Goal: Task Accomplishment & Management: Use online tool/utility

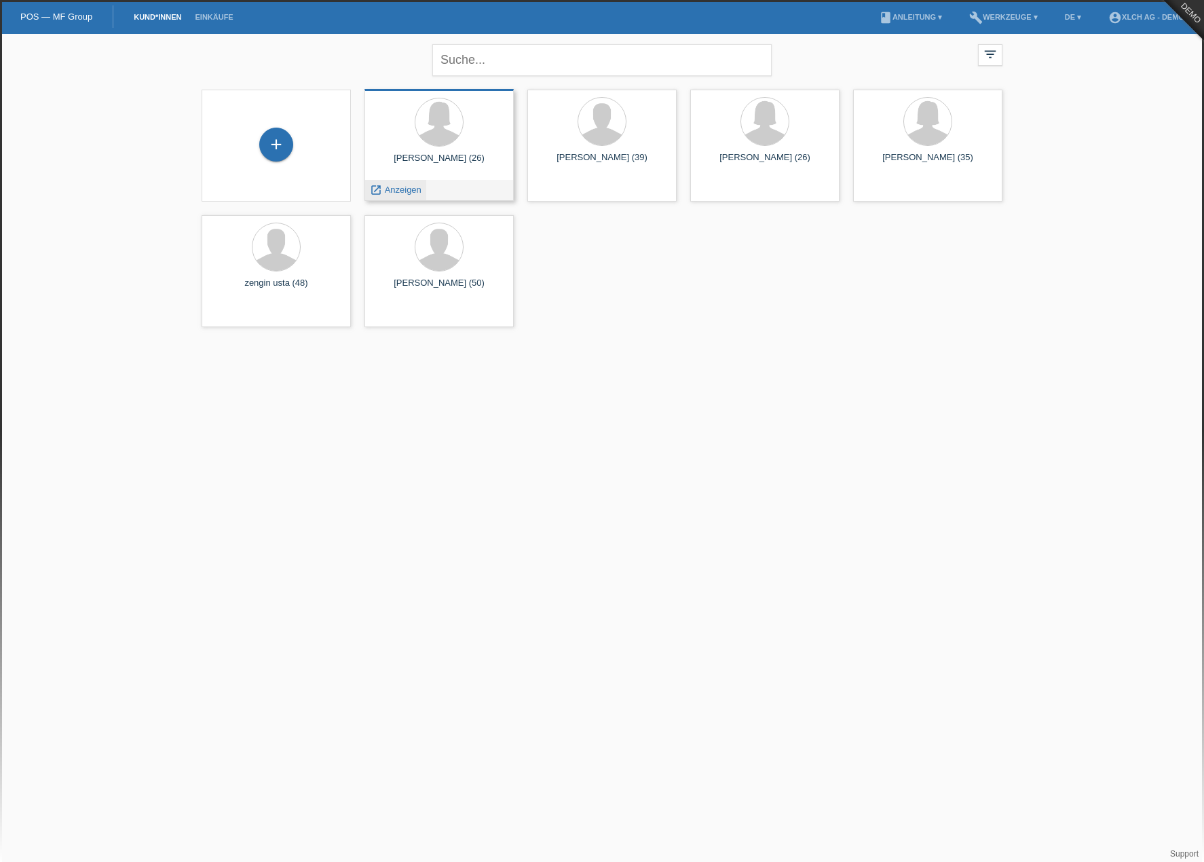
click at [418, 188] on span "Anzeigen" at bounding box center [403, 190] width 37 height 10
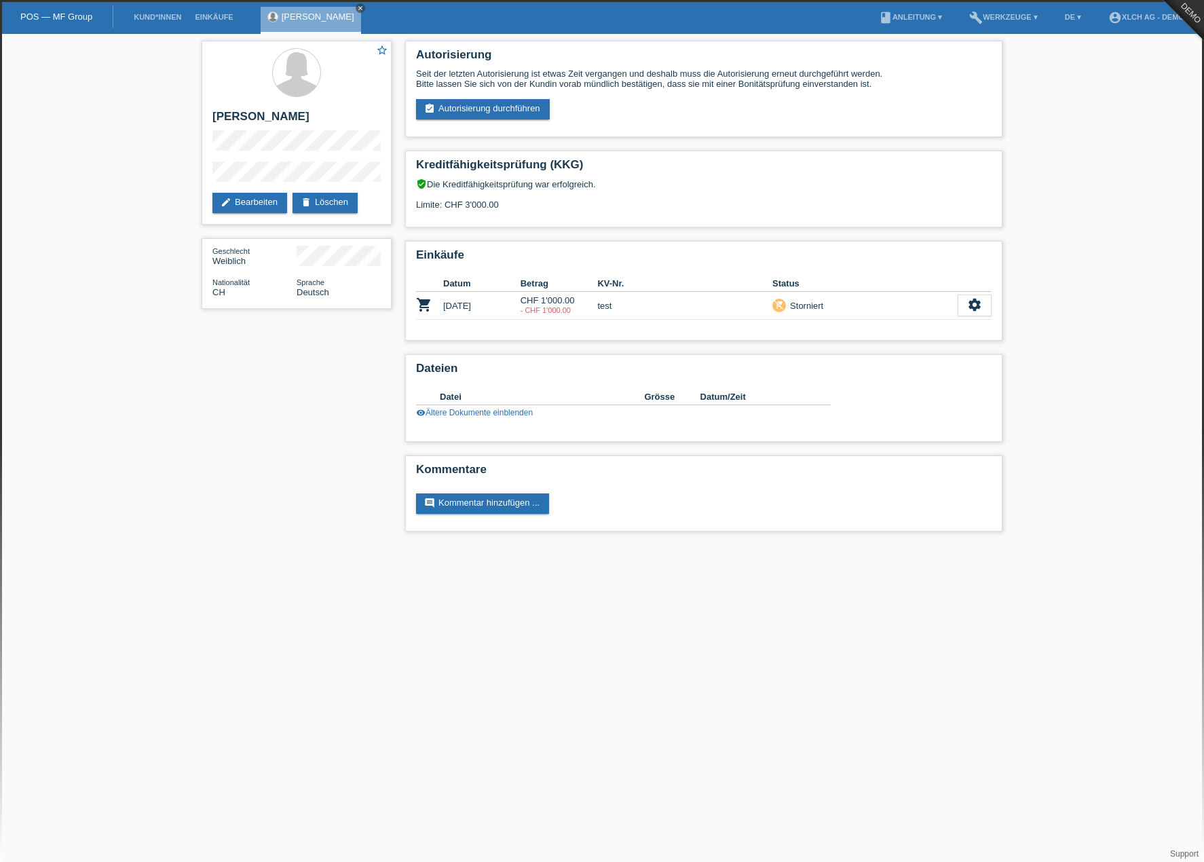
click at [357, 7] on icon "close" at bounding box center [360, 8] width 7 height 7
click at [227, 12] on li "Einkäufe" at bounding box center [214, 17] width 52 height 35
click at [173, 16] on link "Kund*innen" at bounding box center [157, 17] width 61 height 8
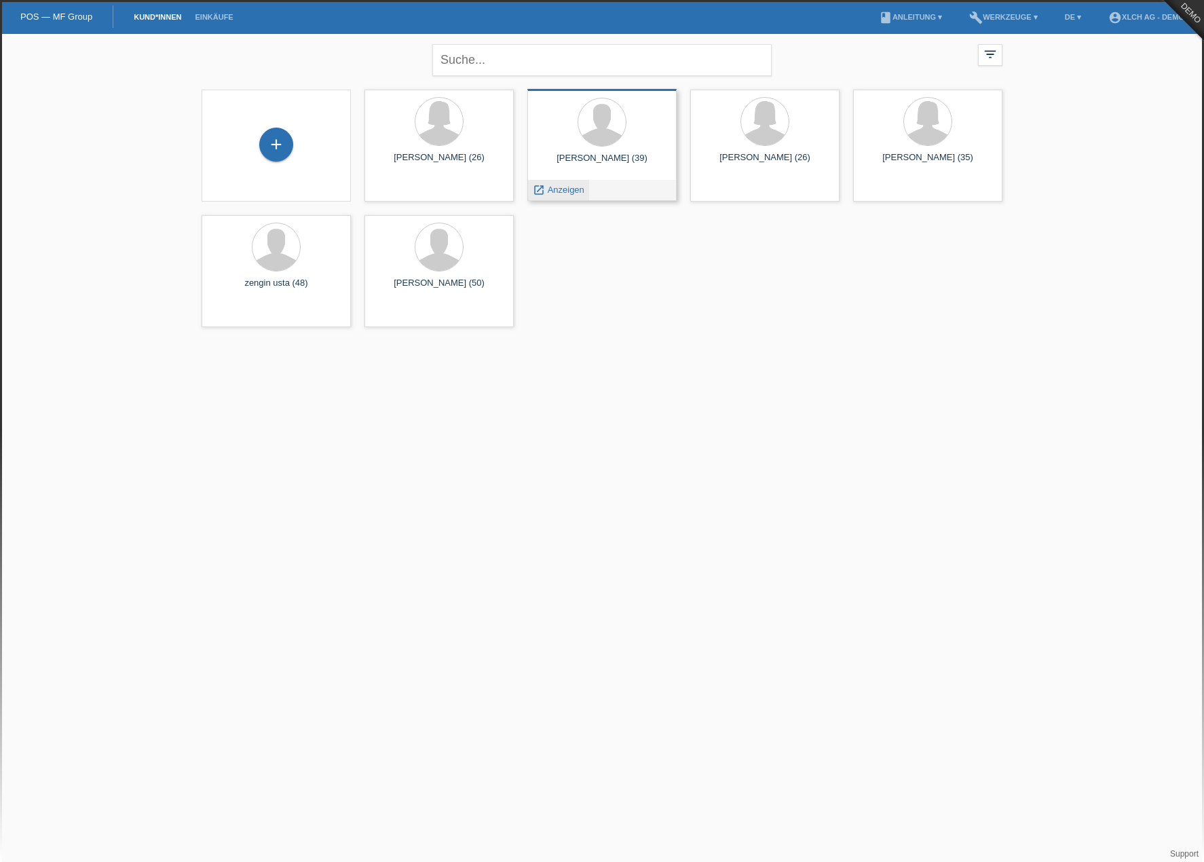
click at [567, 187] on span "Anzeigen" at bounding box center [566, 190] width 37 height 10
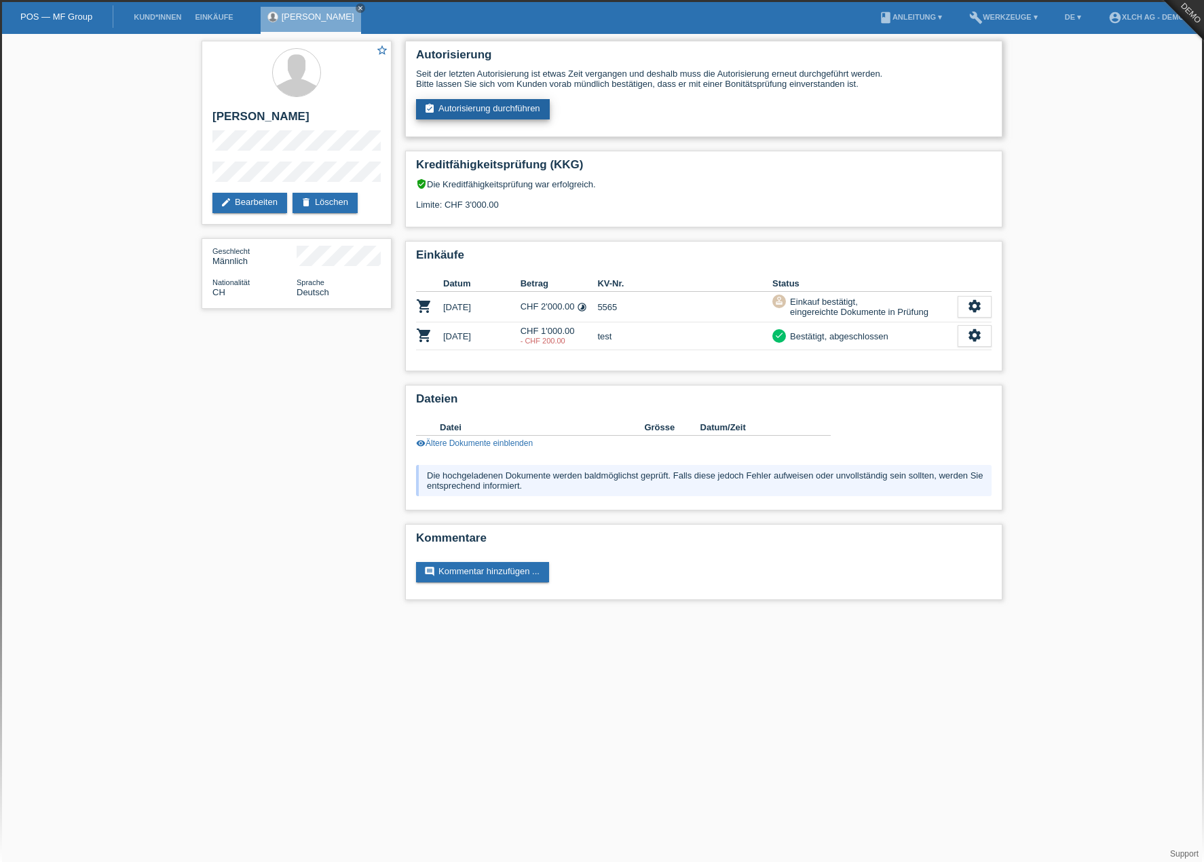
click at [496, 111] on link "assignment_turned_in Autorisierung durchführen" at bounding box center [483, 109] width 134 height 20
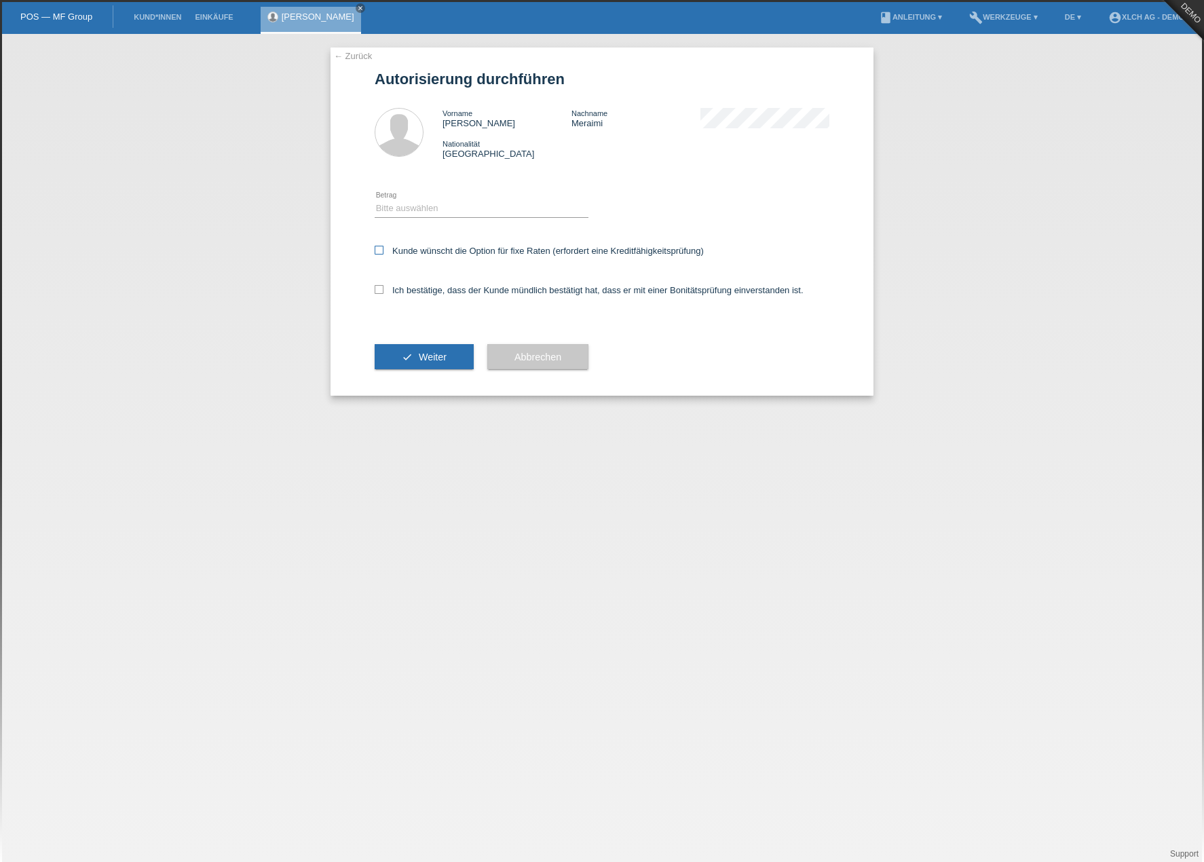
click at [419, 254] on label "Kunde wünscht die Option für fixe Raten (erfordert eine Kreditfähigkeitsprüfung)" at bounding box center [539, 251] width 329 height 10
click at [383, 254] on input "Kunde wünscht die Option für fixe Raten (erfordert eine Kreditfähigkeitsprüfung)" at bounding box center [379, 250] width 9 height 9
checkbox input "true"
click at [419, 293] on label "Ich bestätige, dass der Kunde mündlich bestätigt hat, dass er mit einer Bonität…" at bounding box center [589, 290] width 429 height 10
click at [383, 293] on input "Ich bestätige, dass der Kunde mündlich bestätigt hat, dass er mit einer Bonität…" at bounding box center [379, 289] width 9 height 9
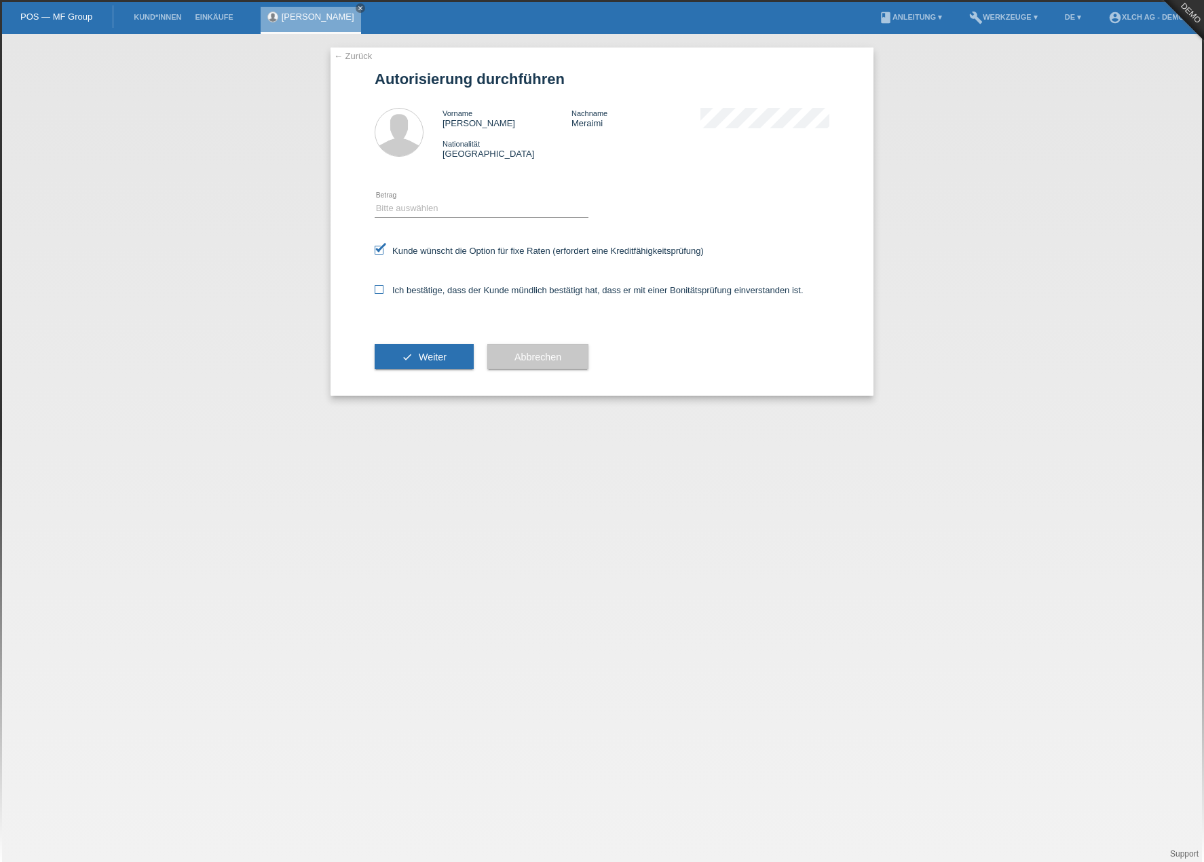
checkbox input "true"
click at [429, 348] on button "check Weiter" at bounding box center [424, 357] width 99 height 26
click at [516, 209] on select "Bitte auswählen CHF 1.00 - CHF 499.00 CHF 500.00 - CHF 1'999.00 CHF 2'000.00 - …" at bounding box center [482, 208] width 214 height 16
select select "3"
click at [375, 200] on select "Bitte auswählen CHF 1.00 - CHF 499.00 CHF 500.00 - CHF 1'999.00 CHF 2'000.00 - …" at bounding box center [482, 208] width 214 height 16
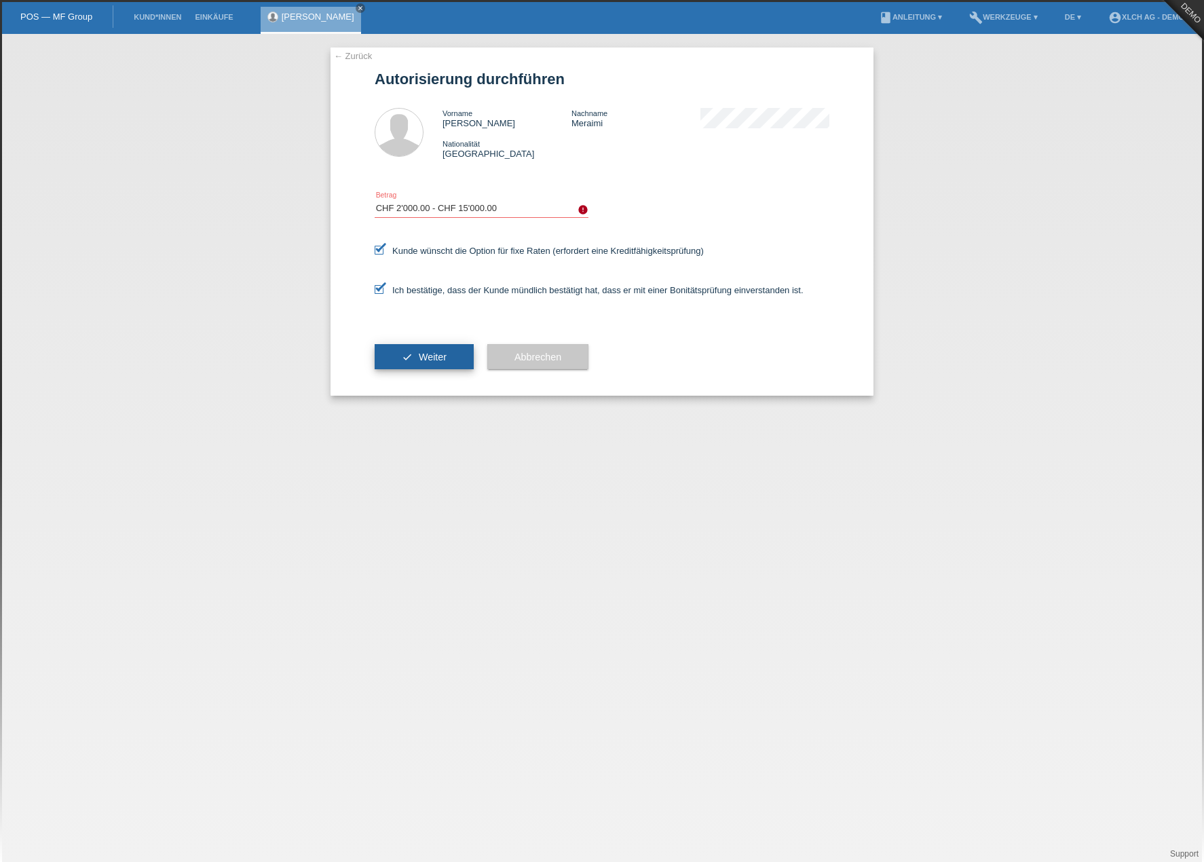
click at [443, 348] on button "check Weiter" at bounding box center [424, 357] width 99 height 26
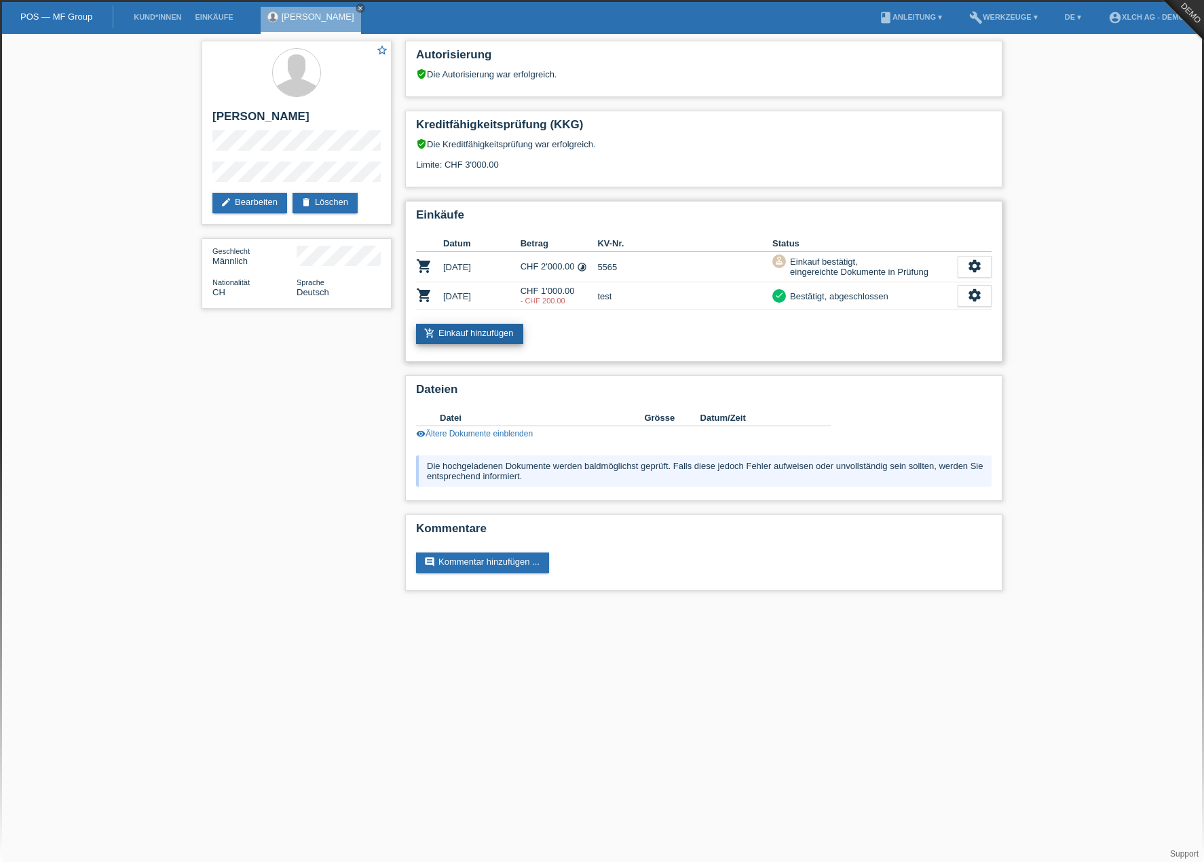
click at [474, 341] on link "add_shopping_cart Einkauf hinzufügen" at bounding box center [469, 334] width 107 height 20
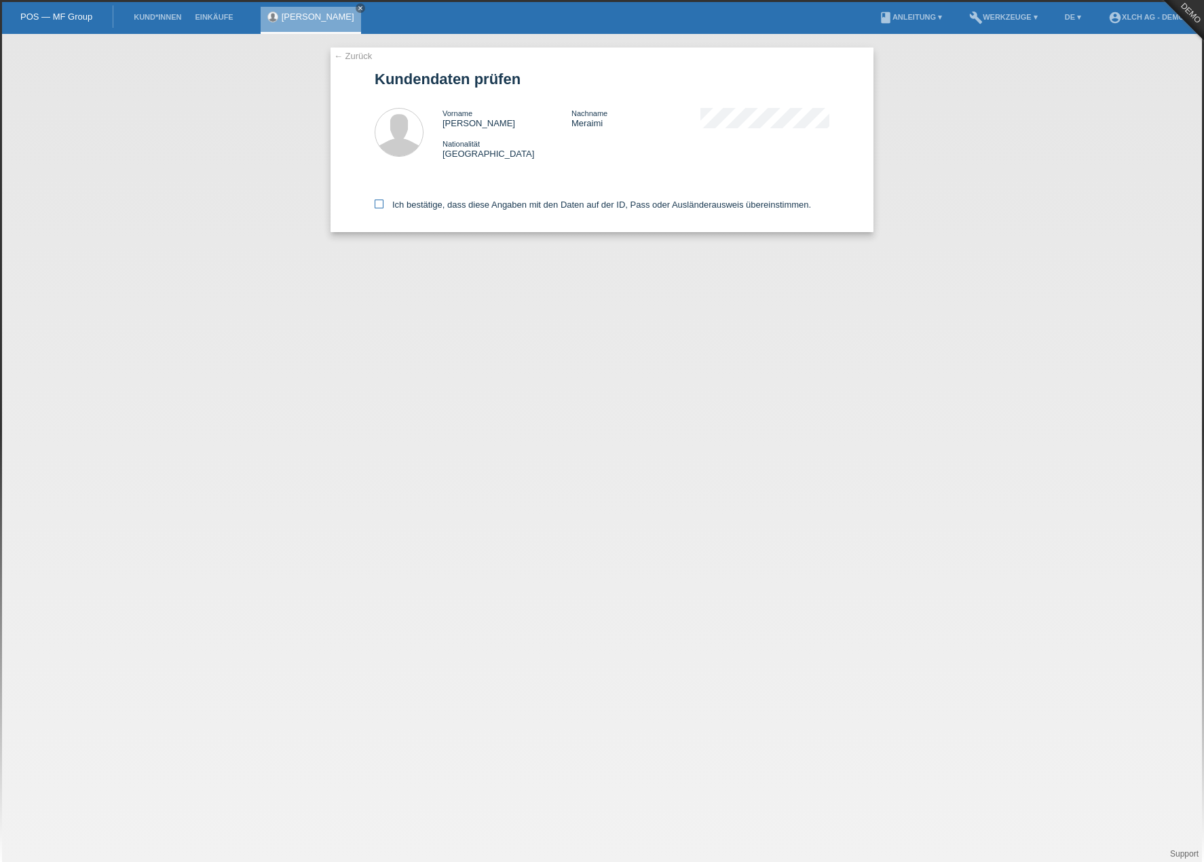
click at [385, 204] on label "Ich bestätige, dass diese Angaben mit den Daten auf der ID, Pass oder Ausländer…" at bounding box center [593, 205] width 436 height 10
click at [383, 204] on input "Ich bestätige, dass diese Angaben mit den Daten auf der ID, Pass oder Ausländer…" at bounding box center [379, 204] width 9 height 9
checkbox input "true"
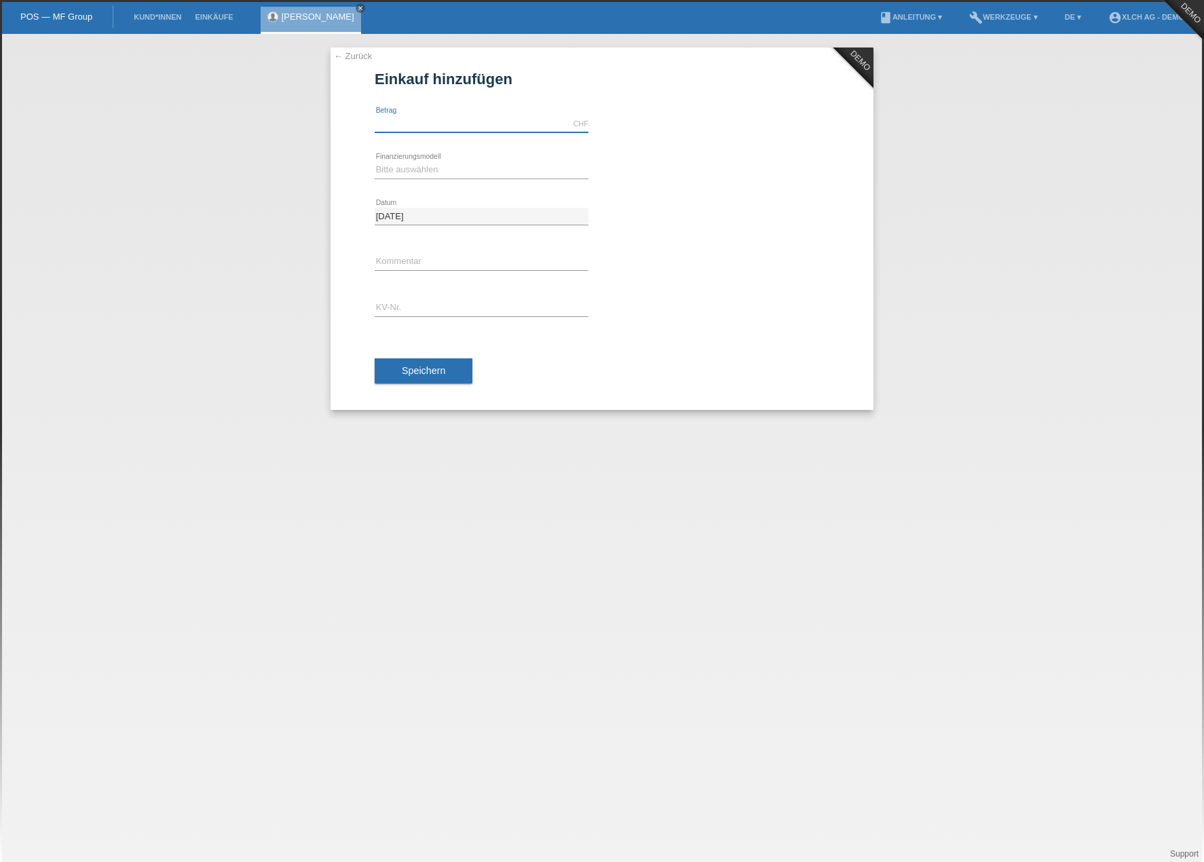
click at [465, 126] on input "text" at bounding box center [482, 123] width 214 height 17
type input "5000.00"
click at [462, 170] on select "Bitte auswählen Kauf auf Rechnung mit Teilzahlungsoption Fixe Raten - Zinsübern…" at bounding box center [482, 170] width 214 height 16
select select "109"
click at [375, 162] on select "Bitte auswählen Kauf auf Rechnung mit Teilzahlungsoption Fixe Raten - Zinsübern…" at bounding box center [482, 170] width 214 height 16
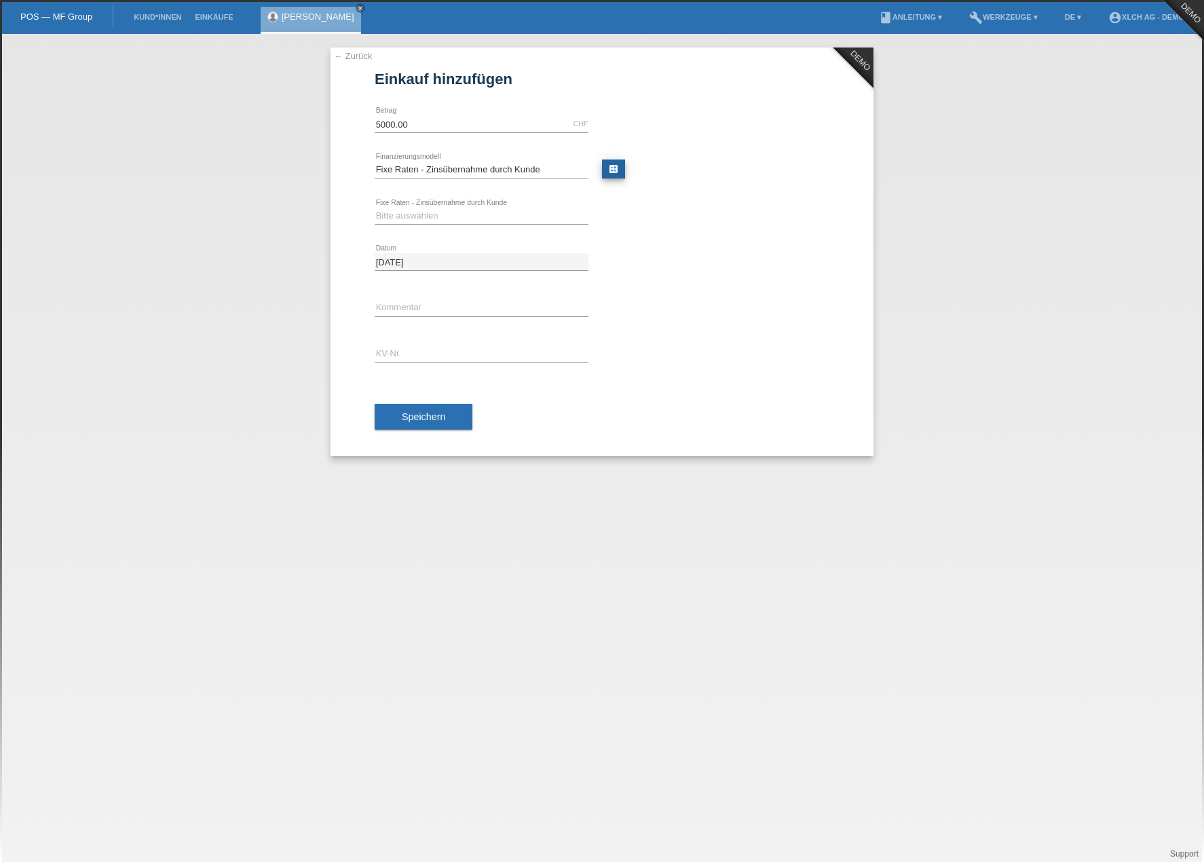
click at [606, 172] on link "calculate" at bounding box center [613, 169] width 23 height 19
type input "5000.00"
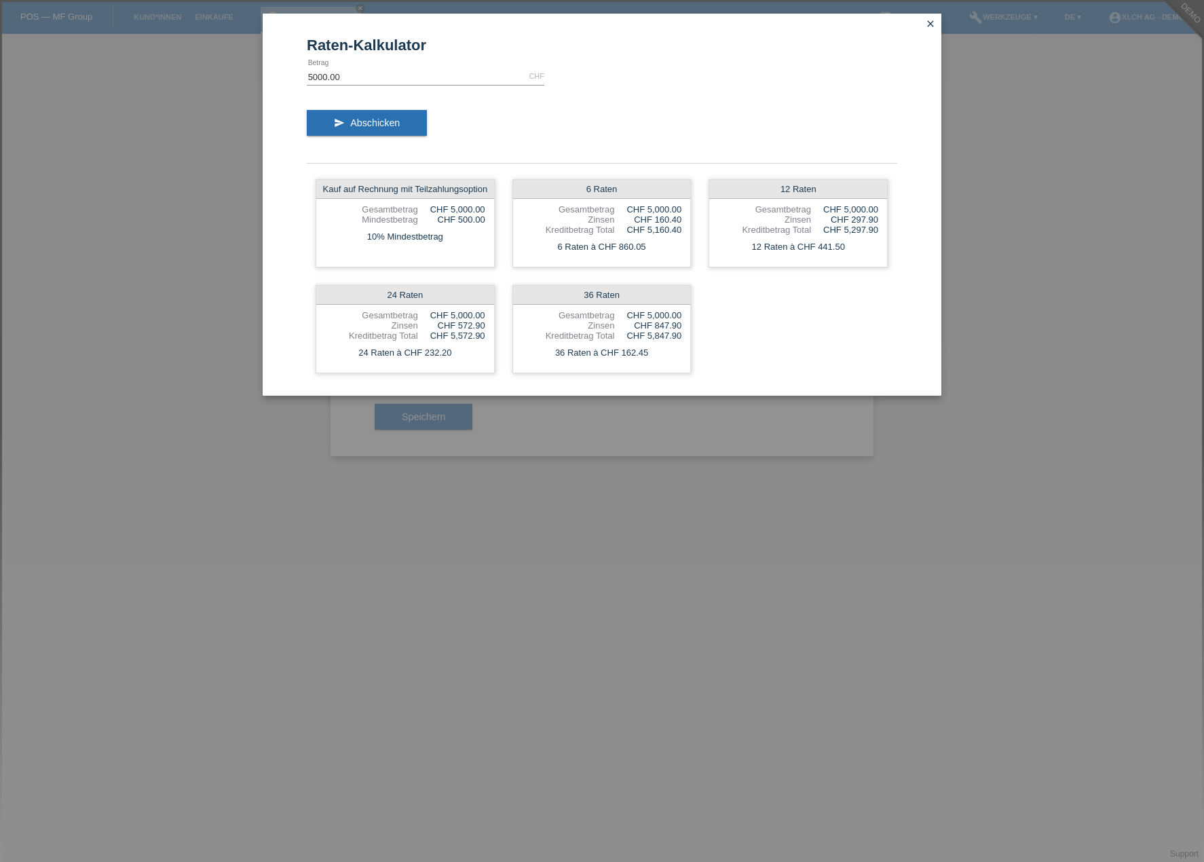
click at [3, 379] on div "Raten-Kalkulator 5000.00 CHF error [GEOGRAPHIC_DATA] send Abschicken Kauf auf R…" at bounding box center [602, 431] width 1204 height 862
click at [107, 227] on div "Raten-Kalkulator 5000.00 CHF error [GEOGRAPHIC_DATA] send Abschicken Kauf auf R…" at bounding box center [602, 431] width 1204 height 862
